Goal: Task Accomplishment & Management: Manage account settings

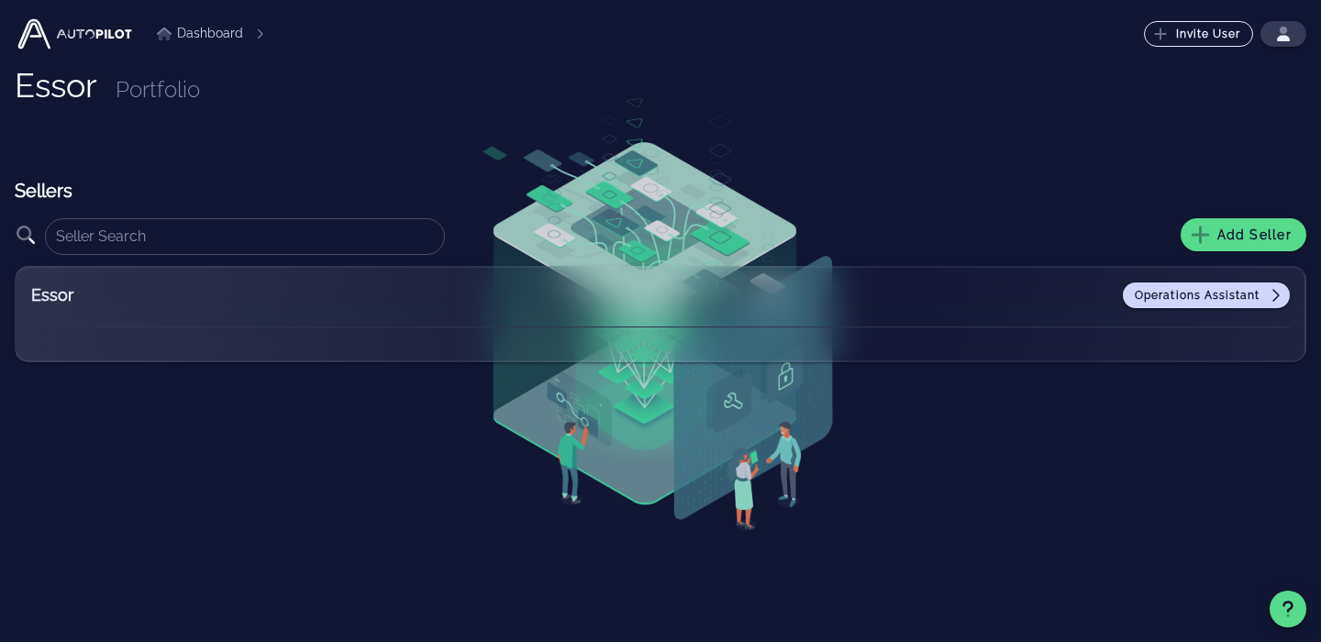
click at [59, 35] on img at bounding box center [75, 34] width 120 height 37
click at [21, 30] on img at bounding box center [75, 34] width 120 height 37
click at [216, 28] on link "Dashboard" at bounding box center [200, 33] width 86 height 19
click at [1241, 238] on span "Add Seller" at bounding box center [1243, 235] width 96 height 17
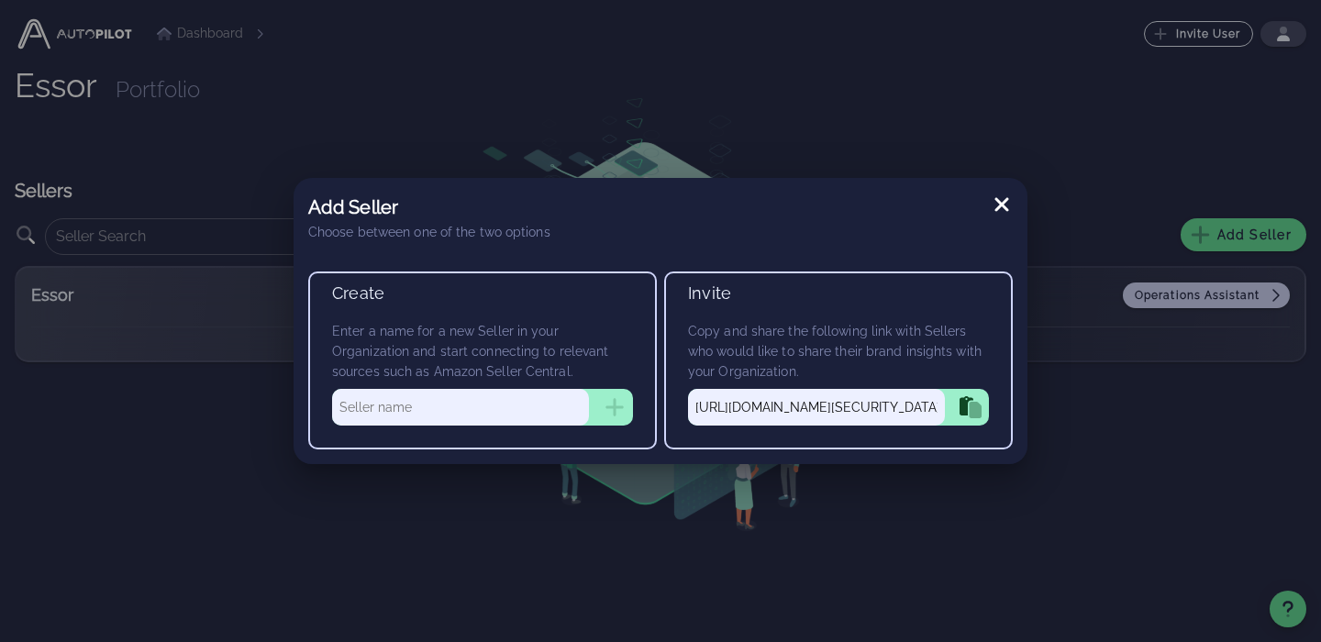
click at [1009, 205] on icon at bounding box center [1002, 205] width 22 height 22
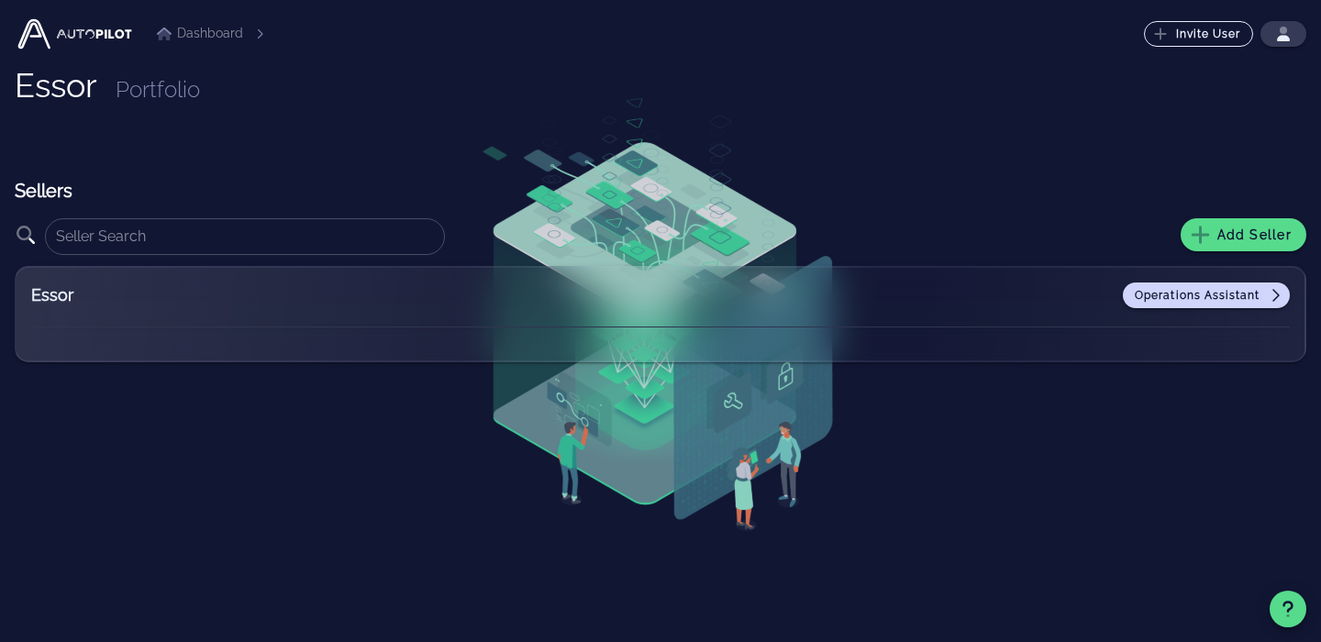
click at [193, 31] on li "Dashboard" at bounding box center [200, 33] width 86 height 19
click at [1178, 288] on span "Operations Assistant" at bounding box center [1206, 295] width 145 height 15
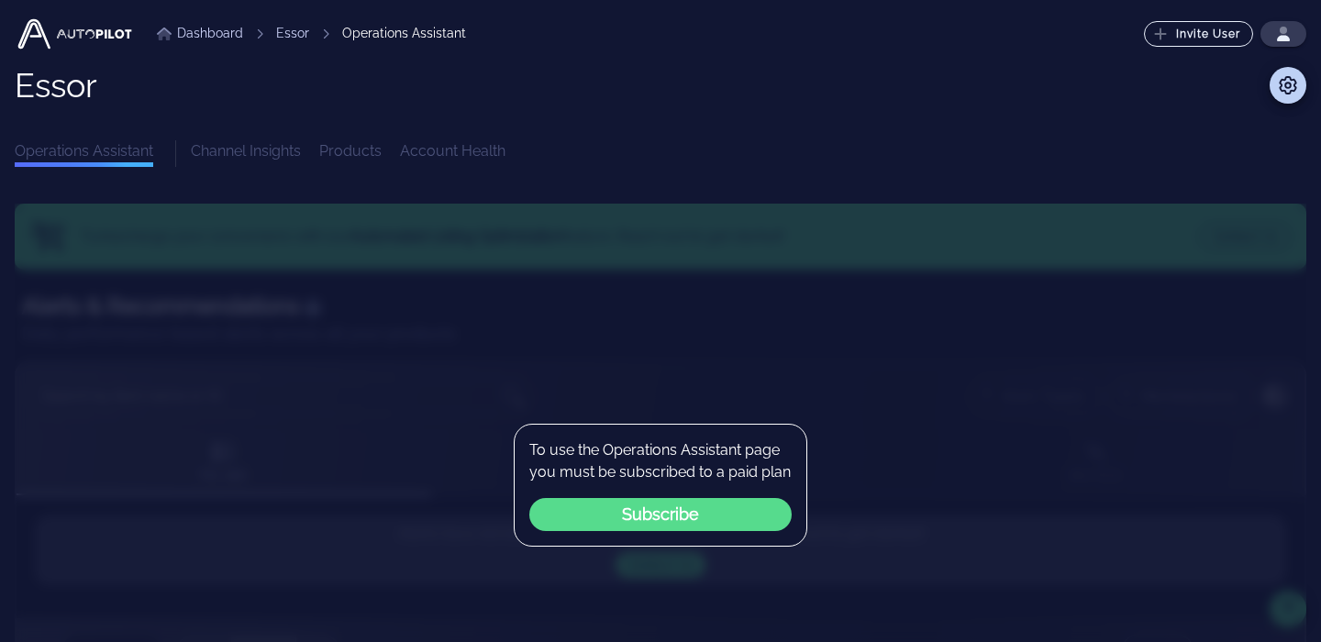
click at [1014, 190] on div "Essor Operations Assistant Channel Insights Products Account Health Turbocharge…" at bounding box center [660, 557] width 1291 height 980
click at [100, 39] on img at bounding box center [75, 34] width 120 height 37
click at [15, 30] on img at bounding box center [75, 34] width 120 height 37
click at [25, 35] on img at bounding box center [75, 34] width 120 height 37
click at [71, 31] on img at bounding box center [75, 34] width 120 height 37
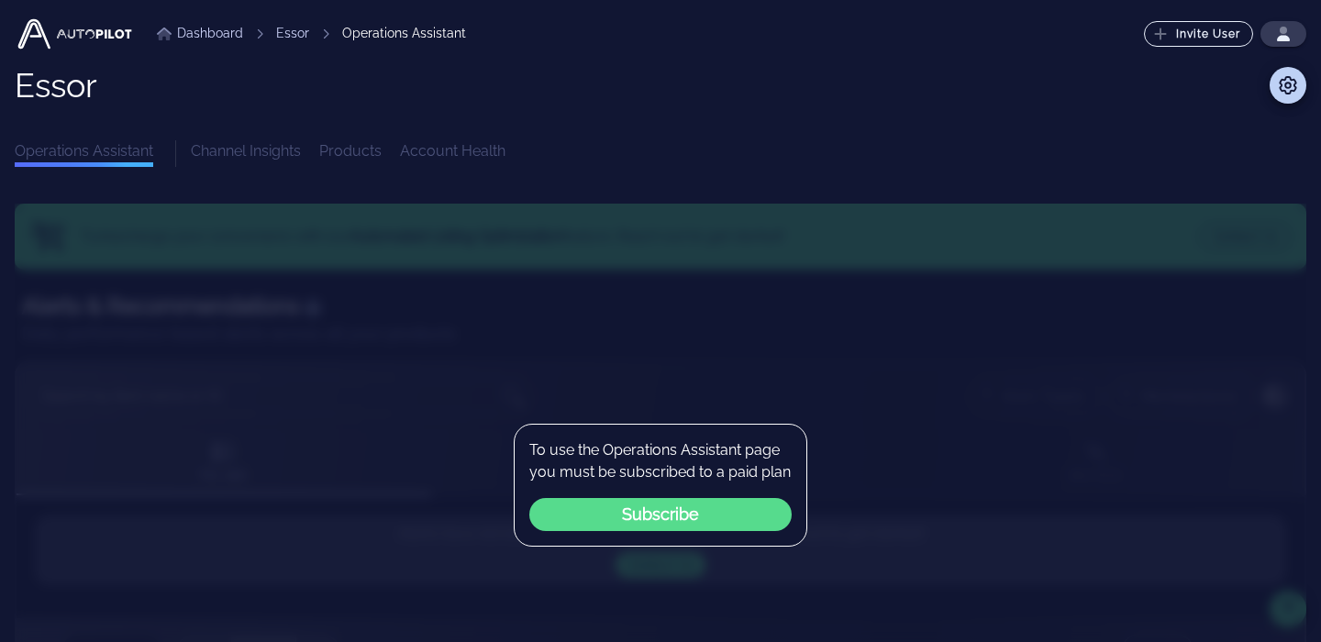
click at [369, 38] on div "Operations Assistant" at bounding box center [404, 33] width 124 height 19
click at [294, 34] on link "Essor" at bounding box center [292, 33] width 33 height 19
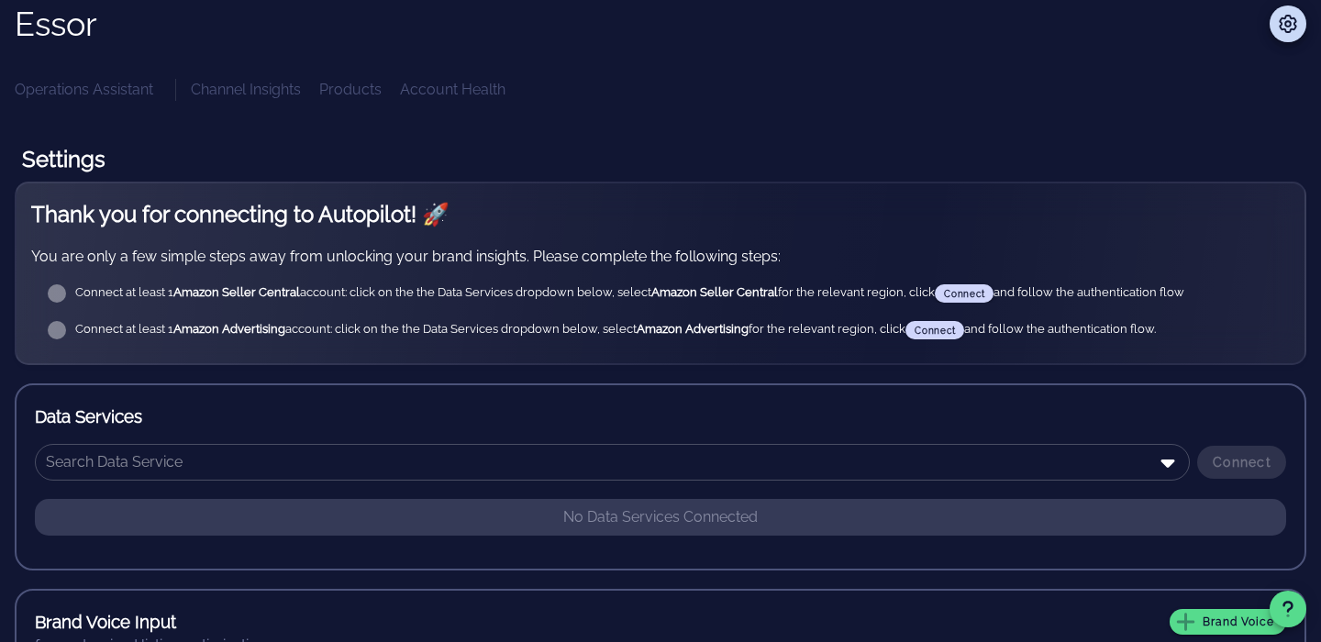
scroll to position [61, 0]
click at [56, 299] on icon at bounding box center [57, 294] width 18 height 18
click at [60, 299] on icon at bounding box center [57, 294] width 18 height 18
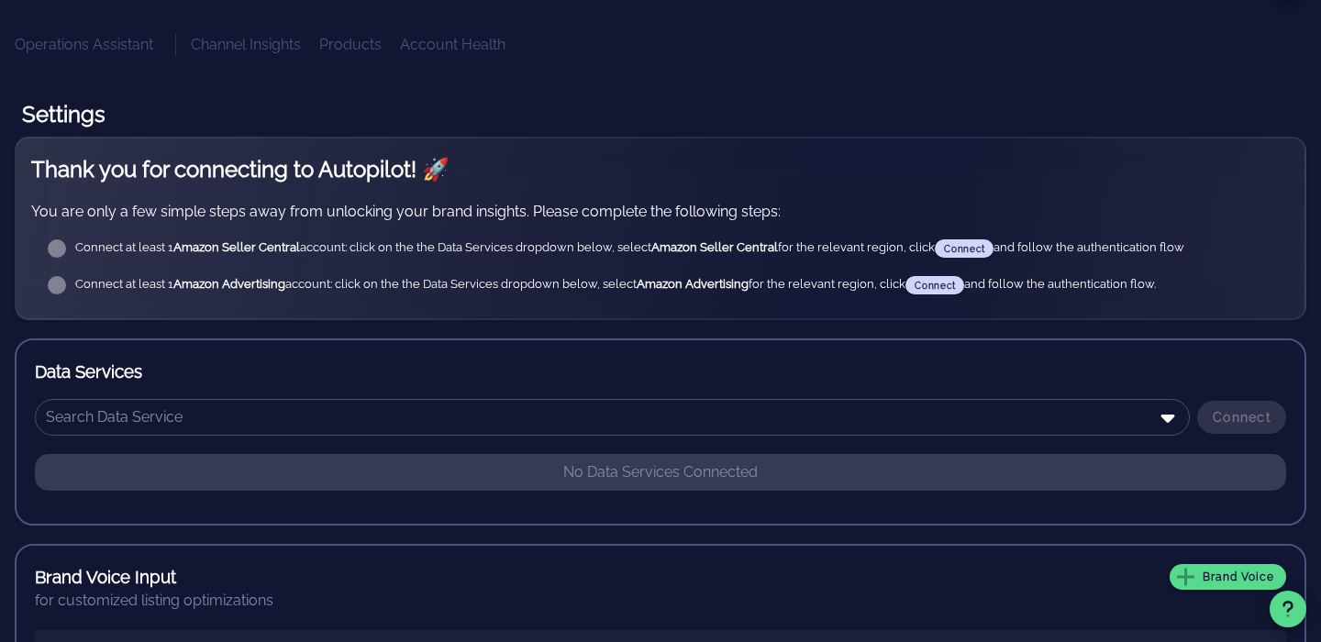
scroll to position [117, 0]
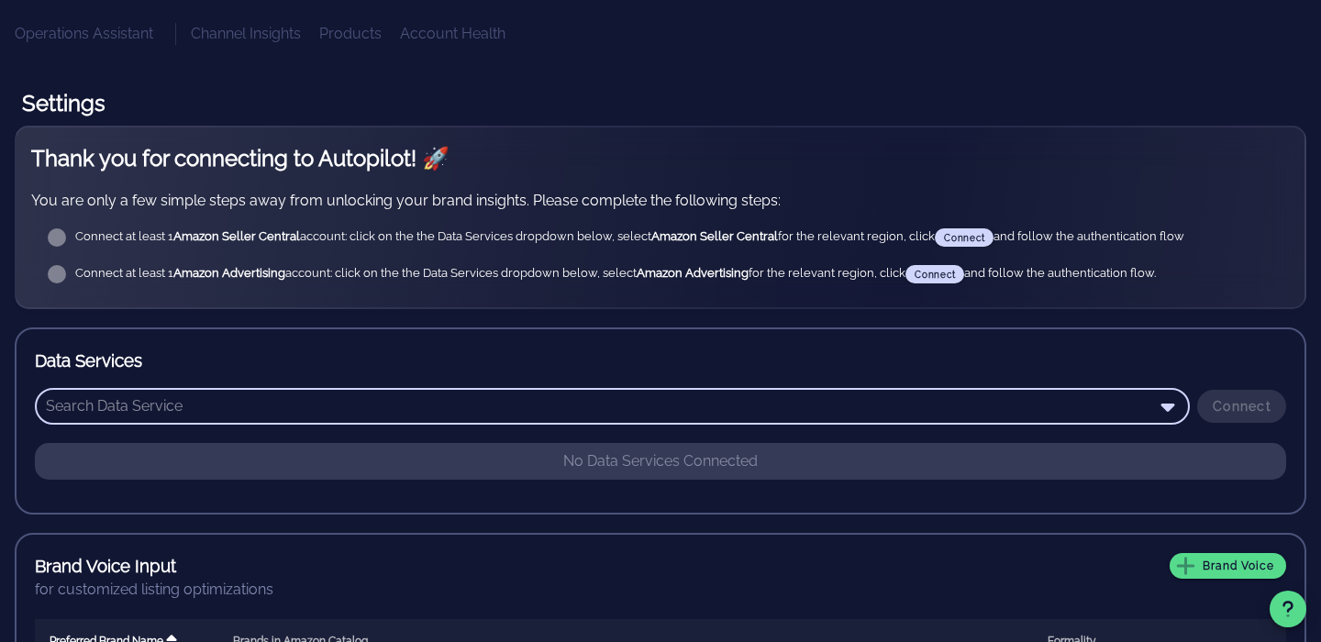
click at [91, 417] on input "text" at bounding box center [599, 406] width 1107 height 29
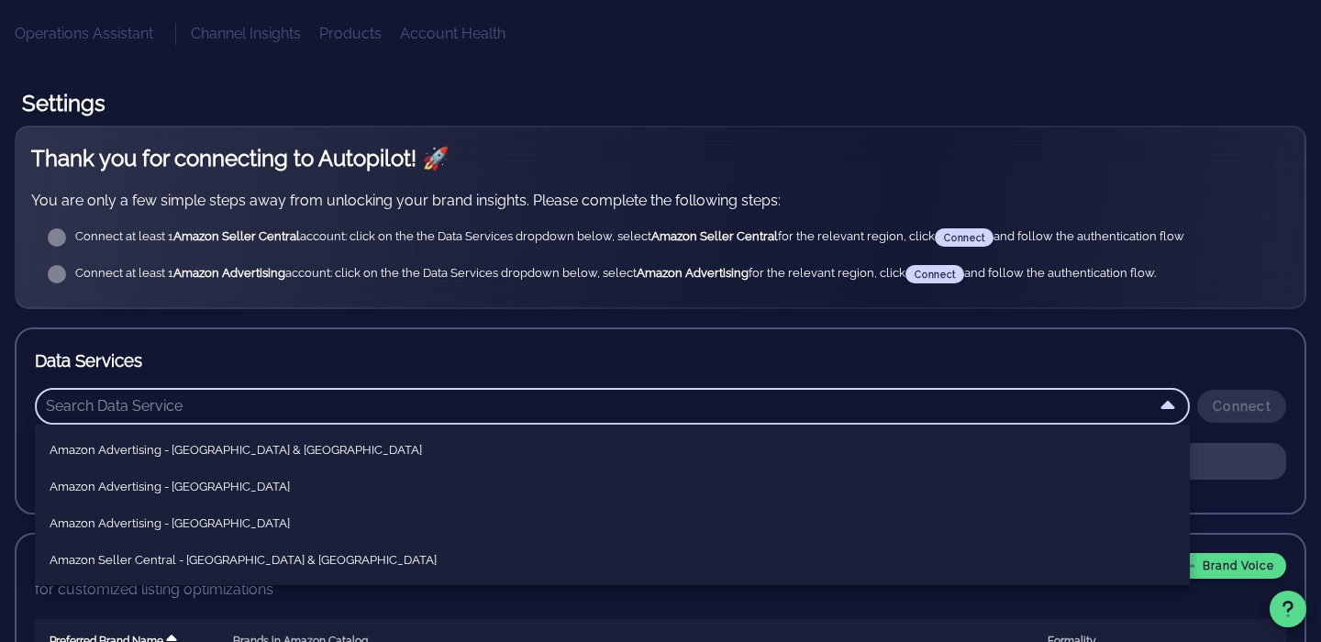
click at [131, 366] on h3 "Data Services" at bounding box center [660, 361] width 1251 height 26
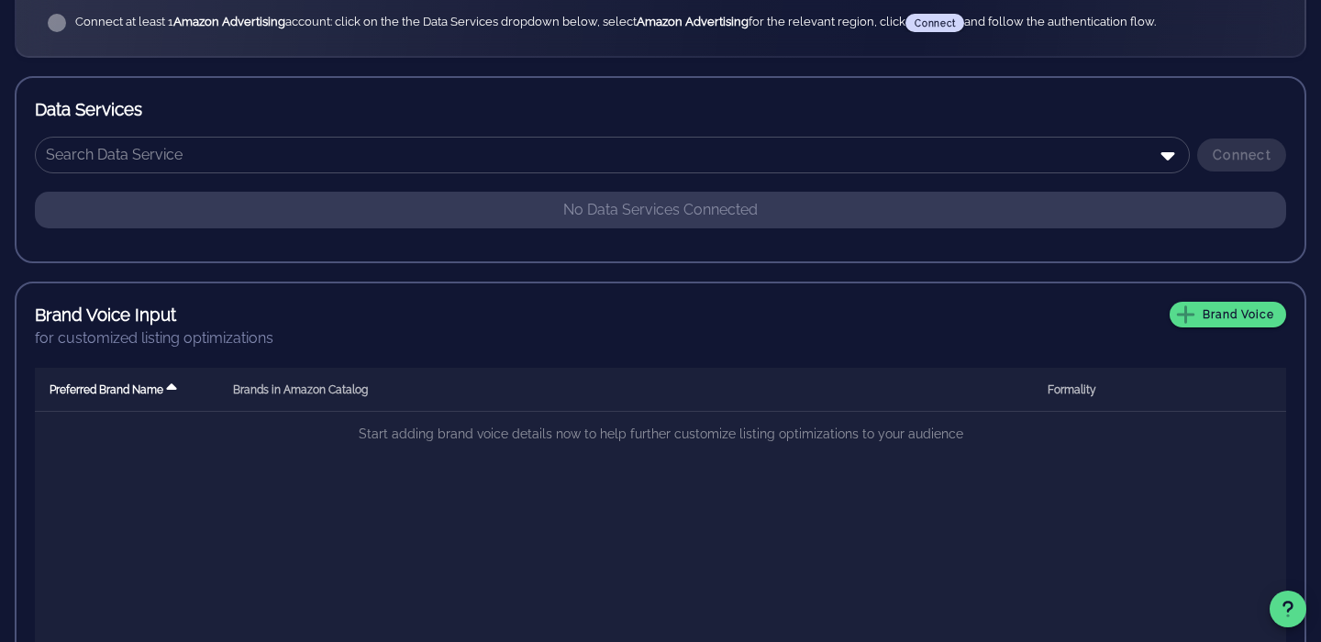
scroll to position [368, 0]
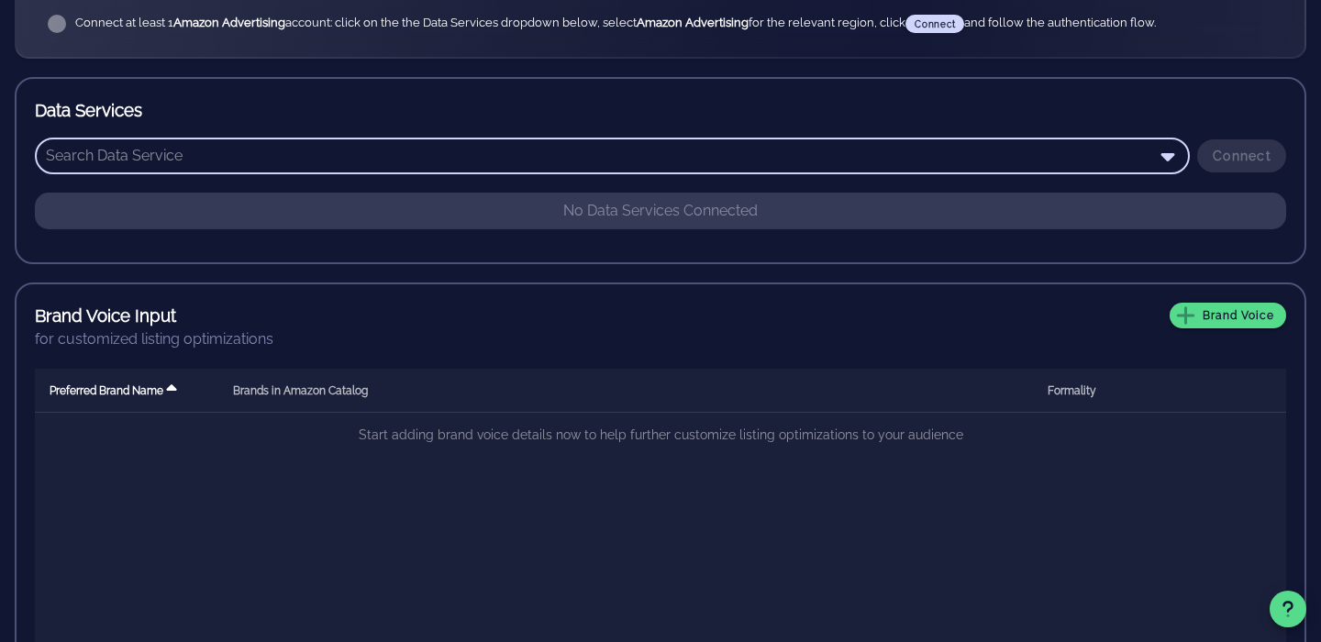
click at [179, 150] on input "text" at bounding box center [599, 155] width 1107 height 29
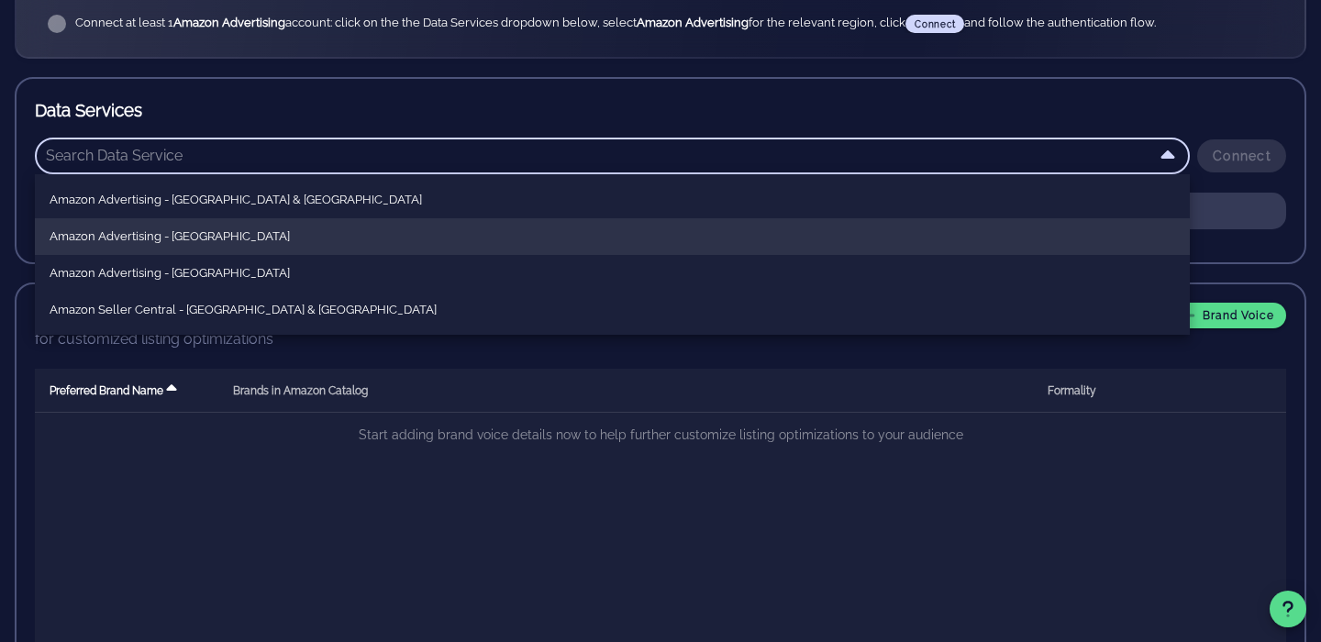
click at [196, 237] on div "Amazon Advertising - North America" at bounding box center [612, 236] width 1125 height 15
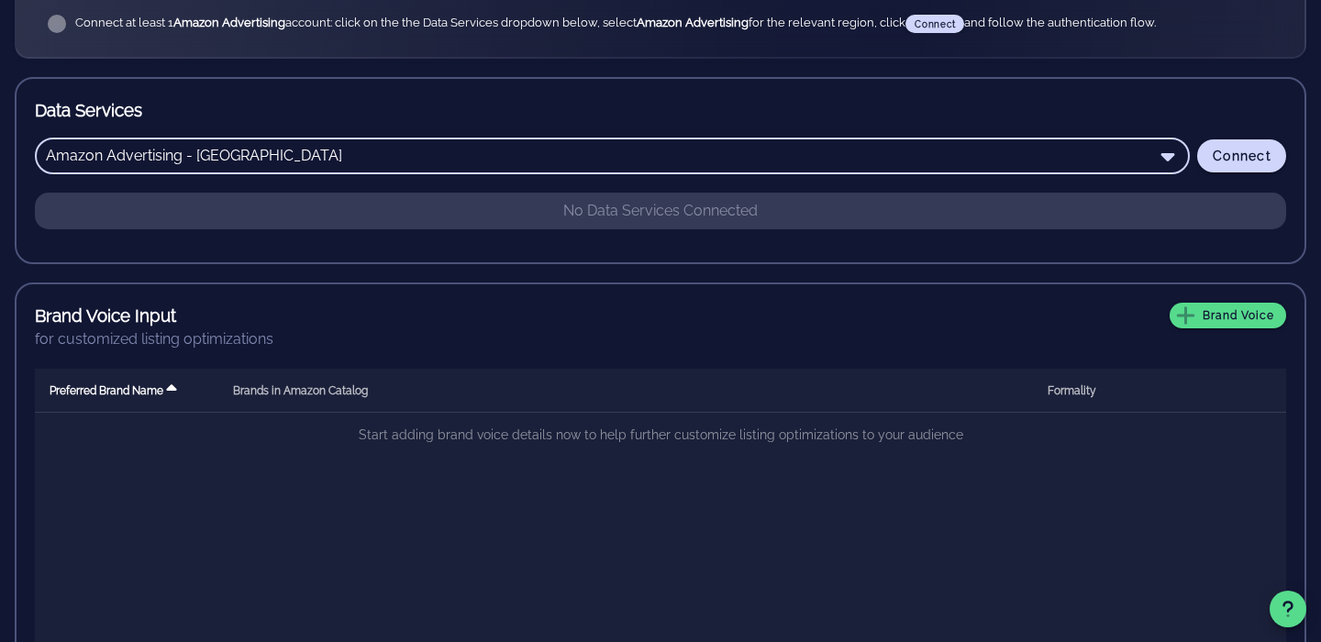
click at [1058, 166] on input "Amazon Advertising - North America" at bounding box center [599, 155] width 1107 height 29
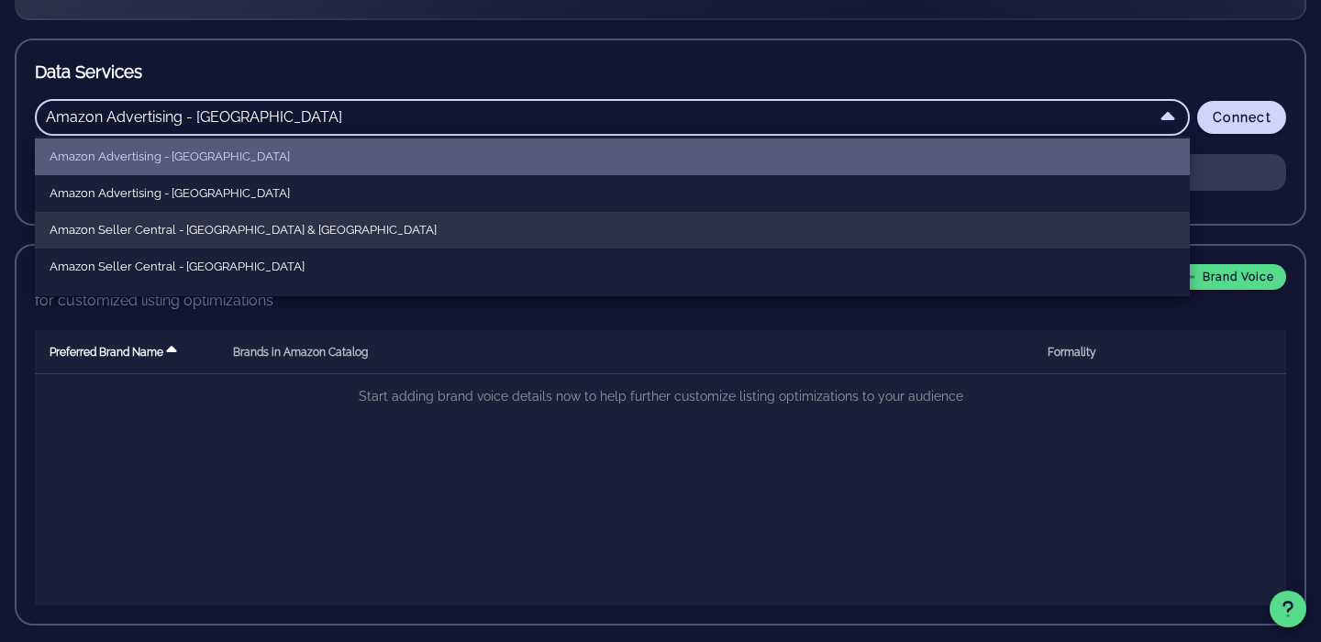
scroll to position [43, 0]
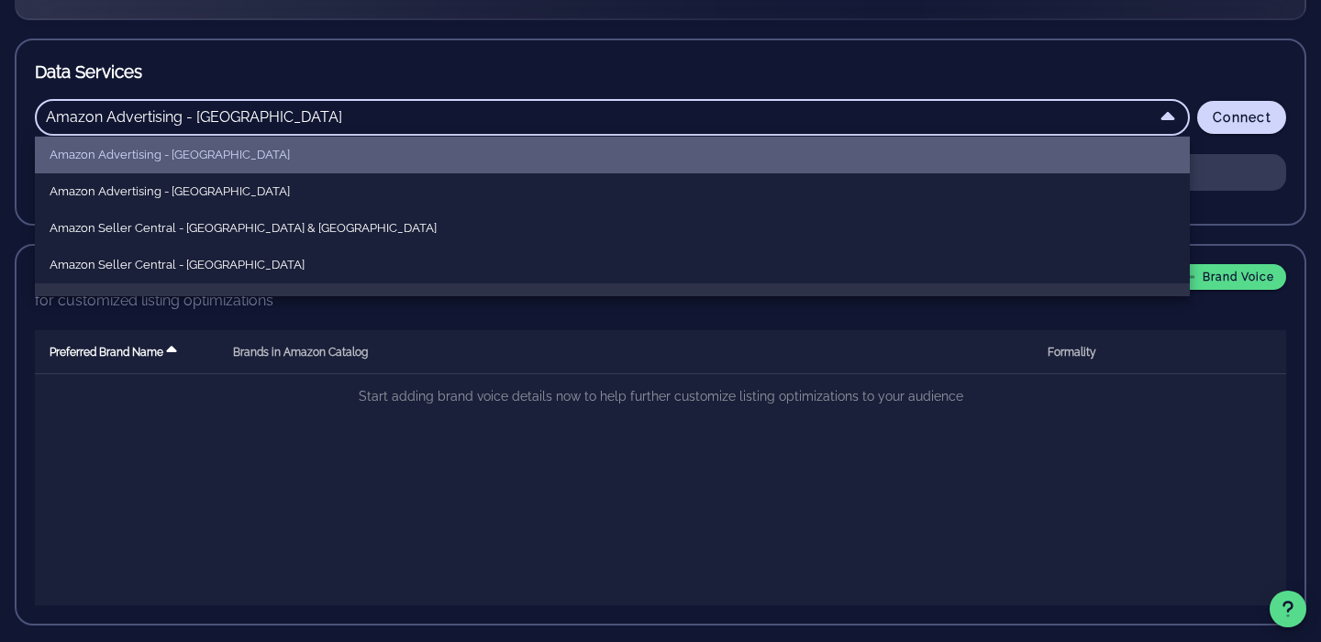
click at [705, 283] on div "Amazon Seller Central - Far East" at bounding box center [612, 301] width 1155 height 37
type input "Amazon Seller Central - Far East"
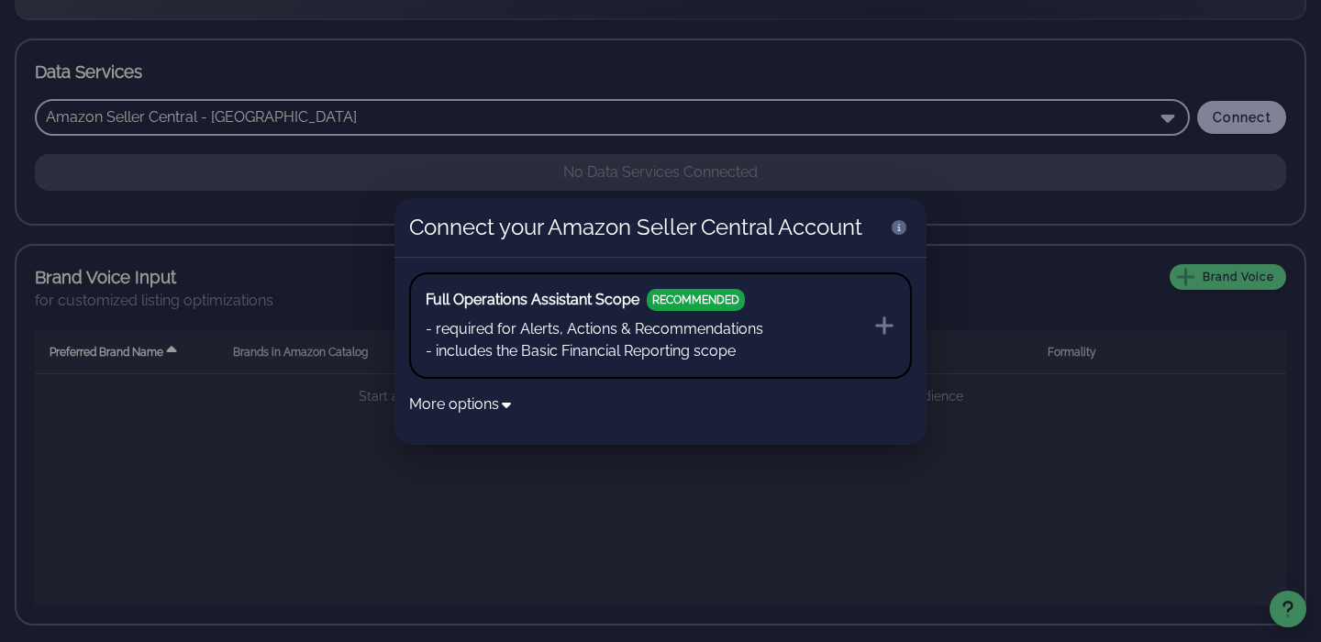
click at [696, 304] on span "RECOMMENDED" at bounding box center [696, 300] width 98 height 22
